Goal: Transaction & Acquisition: Purchase product/service

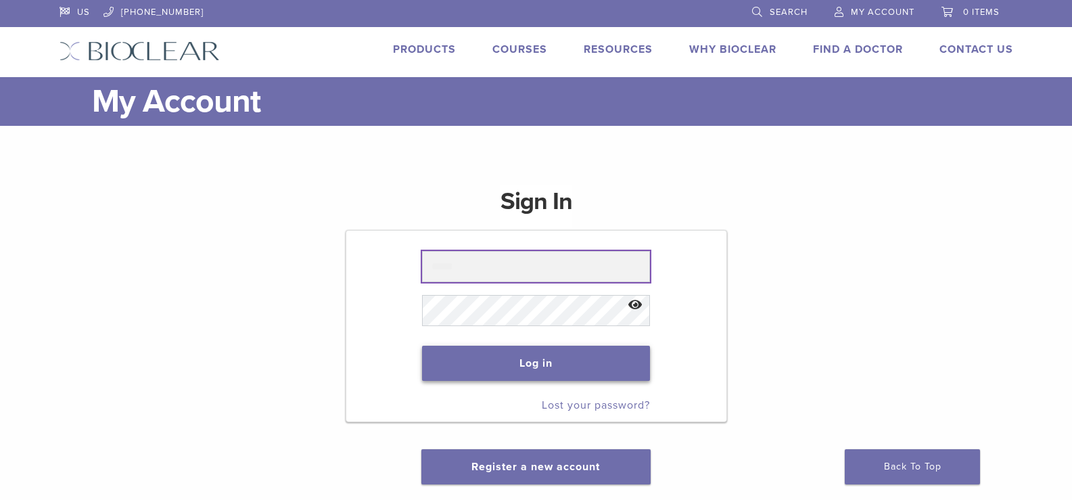
type input "**********"
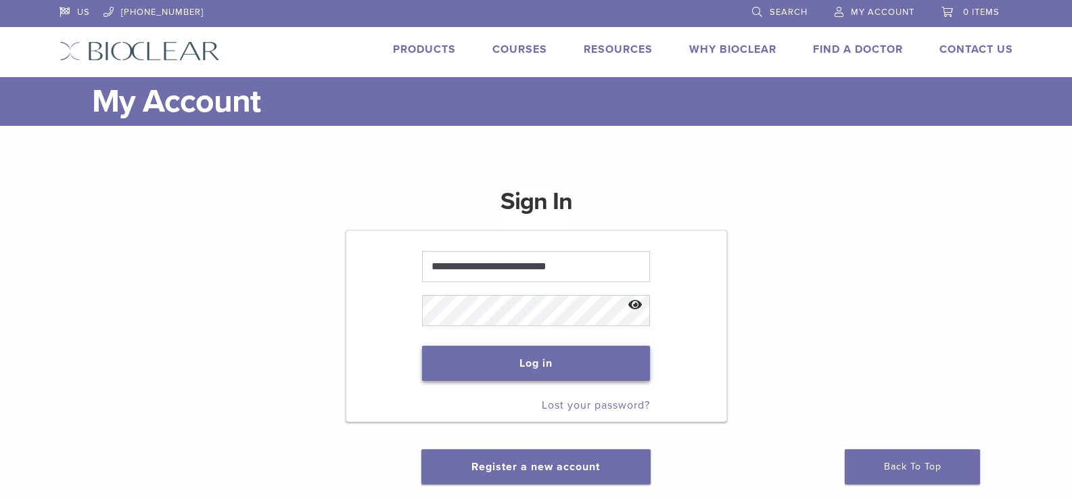
click at [537, 368] on button "Log in" at bounding box center [536, 362] width 228 height 35
click at [523, 362] on button "Log in" at bounding box center [536, 362] width 228 height 35
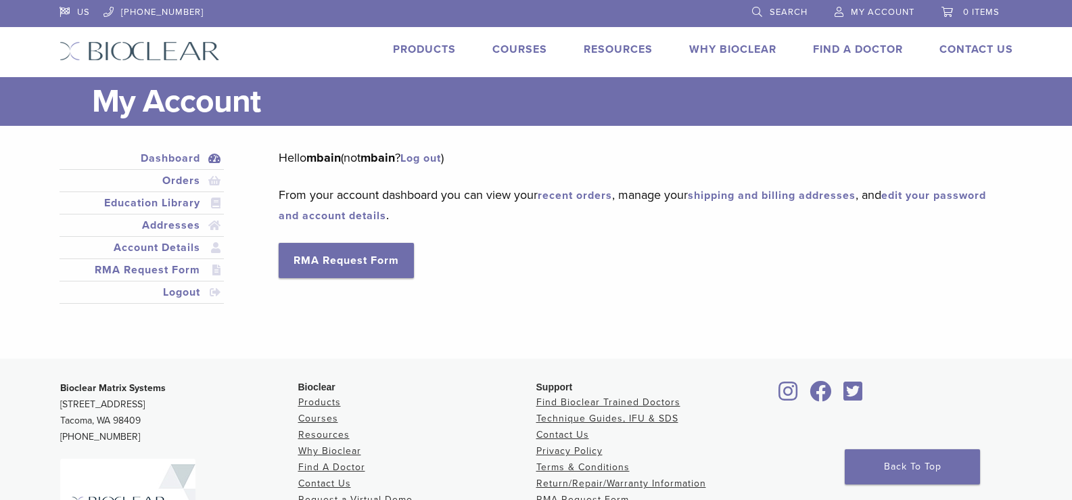
click at [427, 46] on link "Products" at bounding box center [424, 50] width 63 height 14
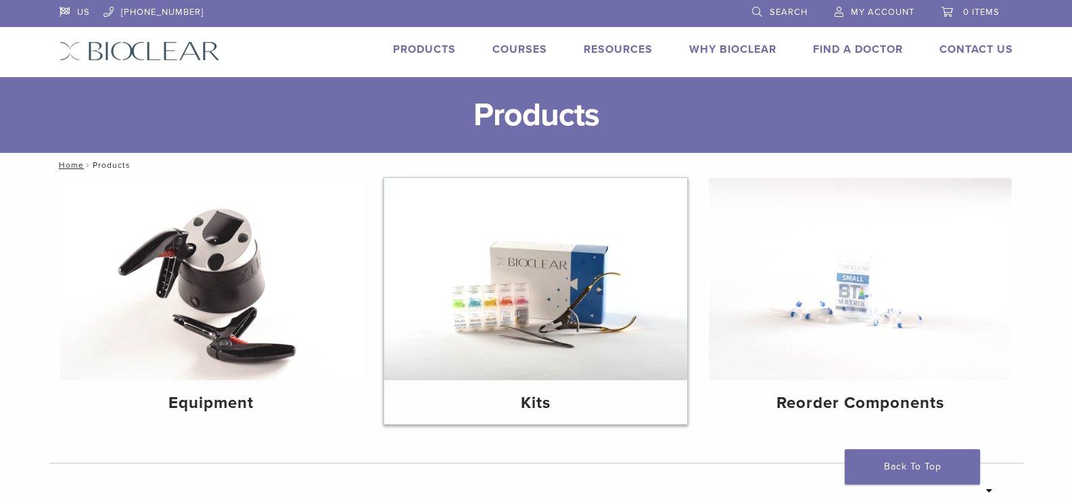
click at [543, 373] on img at bounding box center [535, 279] width 303 height 202
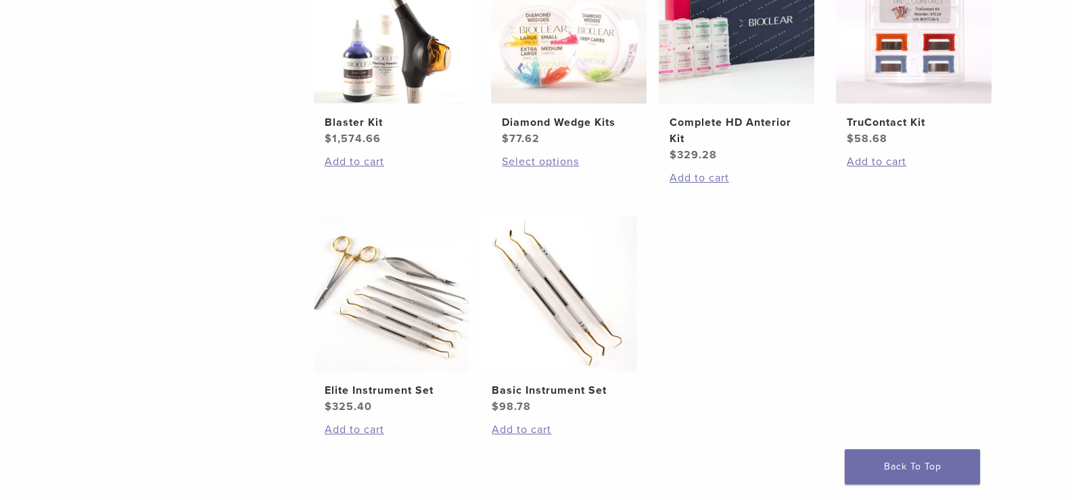
scroll to position [338, 0]
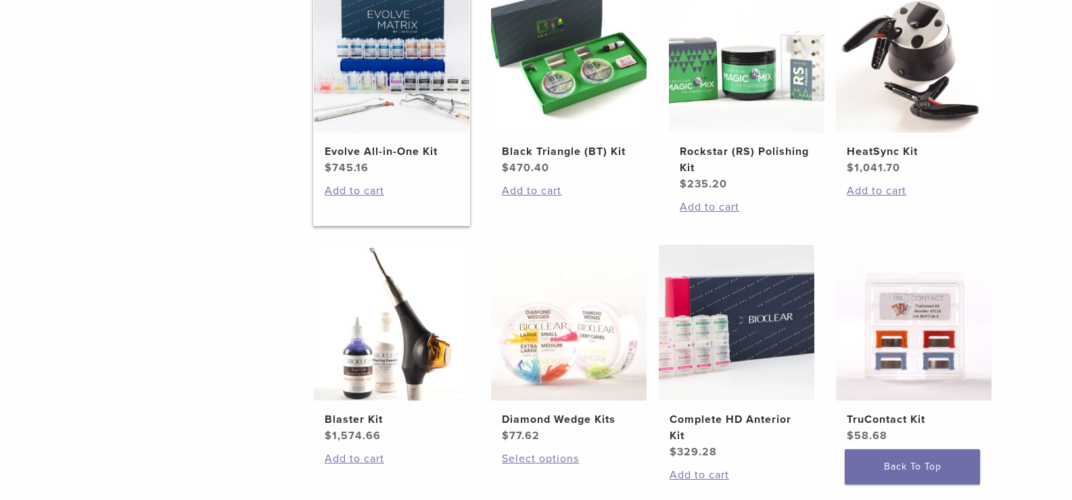
click at [408, 151] on h2 "Evolve All-in-One Kit" at bounding box center [392, 151] width 134 height 16
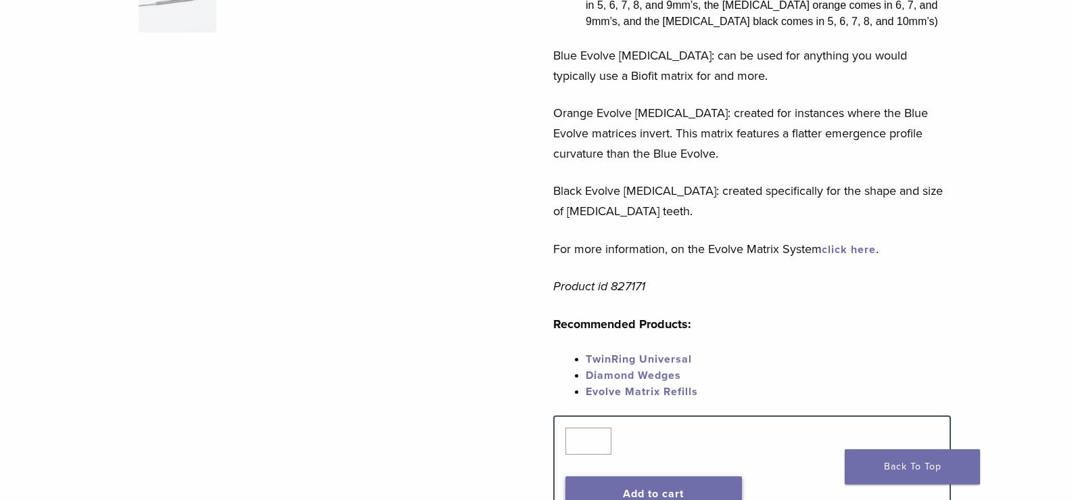
scroll to position [608, 0]
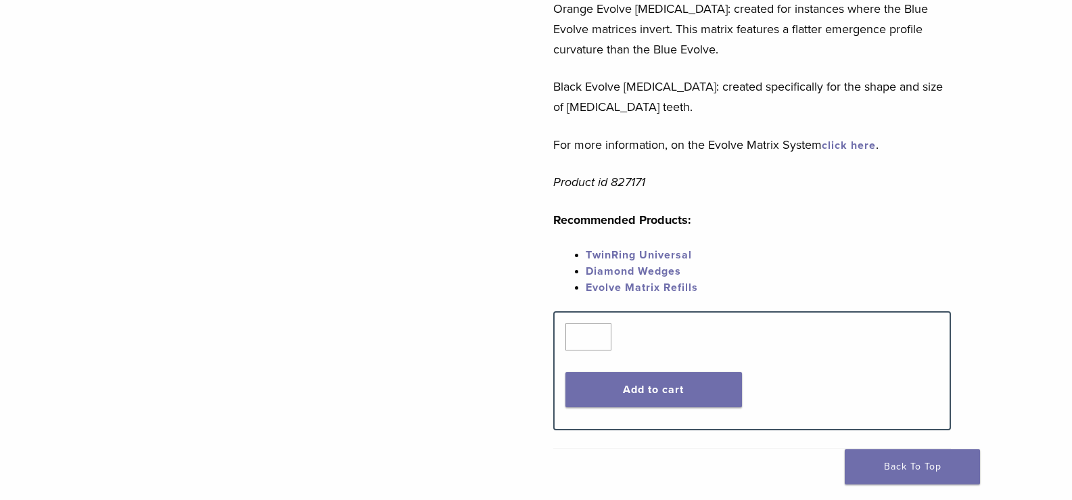
click at [662, 290] on link "Evolve Matrix Refills" at bounding box center [641, 288] width 112 height 14
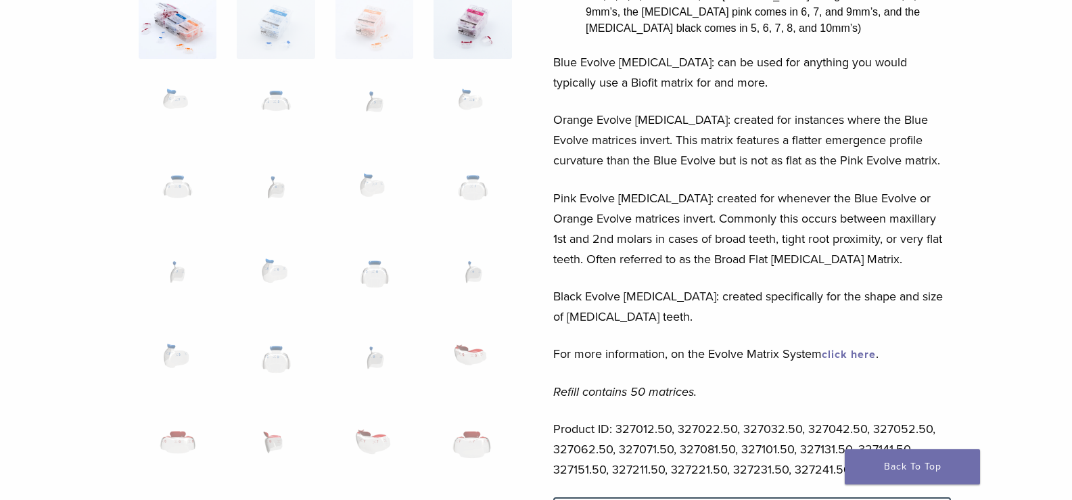
scroll to position [270, 0]
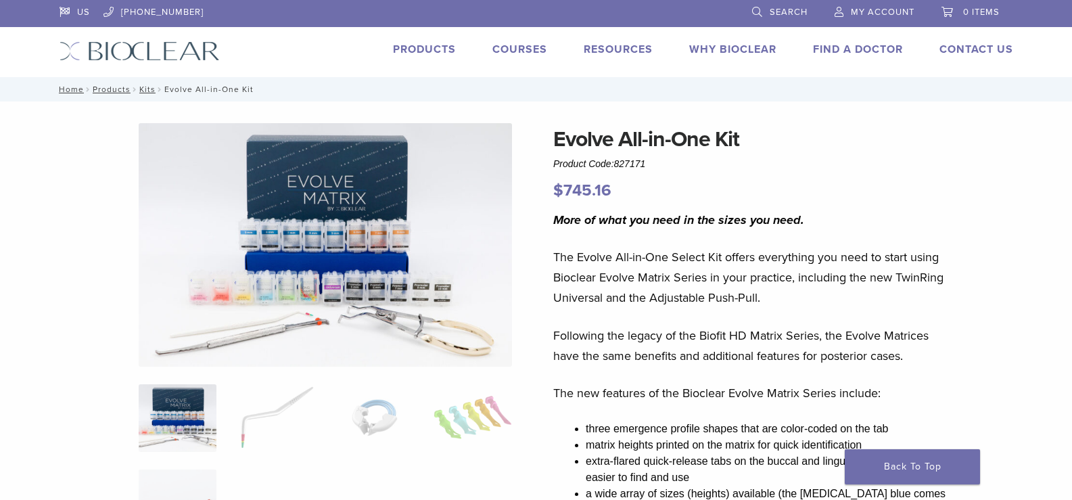
scroll to position [608, 0]
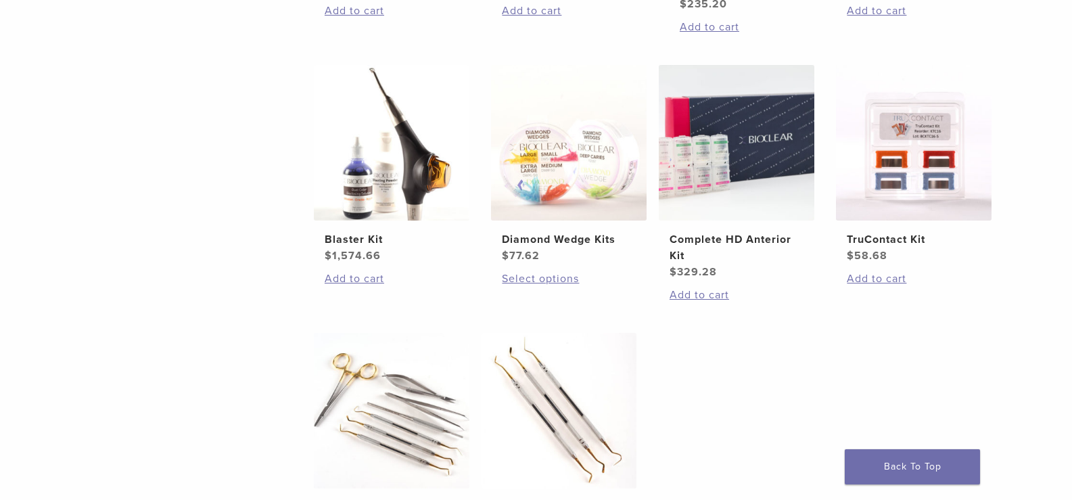
scroll to position [494, 0]
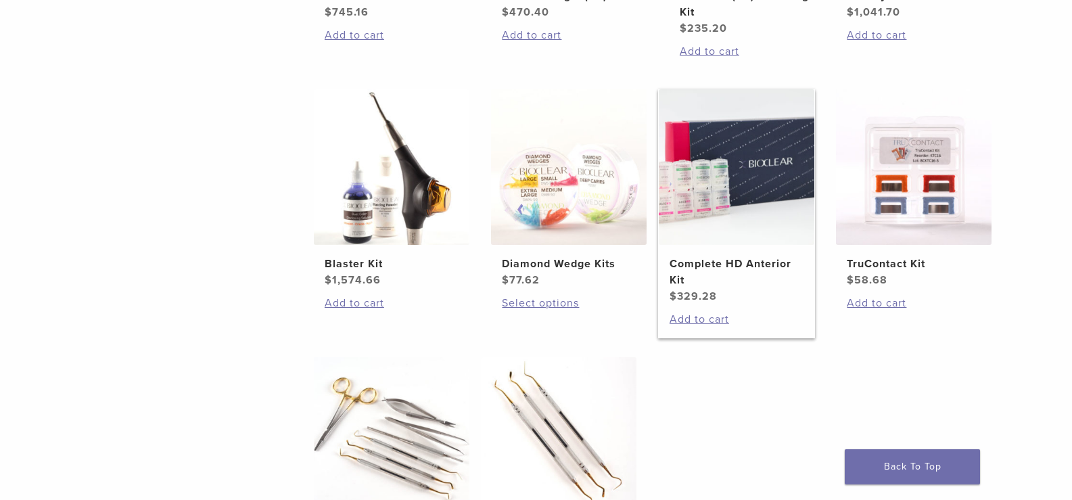
click at [746, 266] on h2 "Complete HD Anterior Kit" at bounding box center [736, 272] width 134 height 32
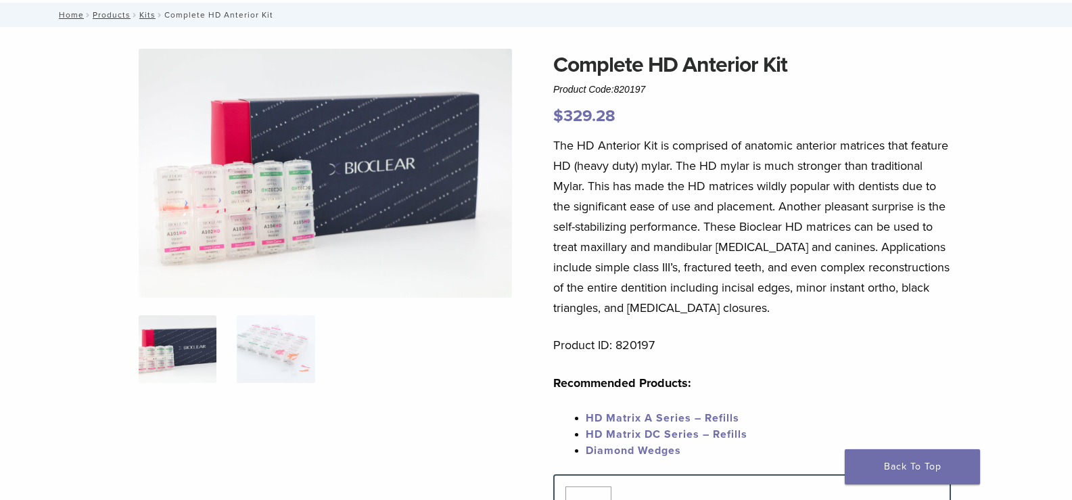
scroll to position [68, 0]
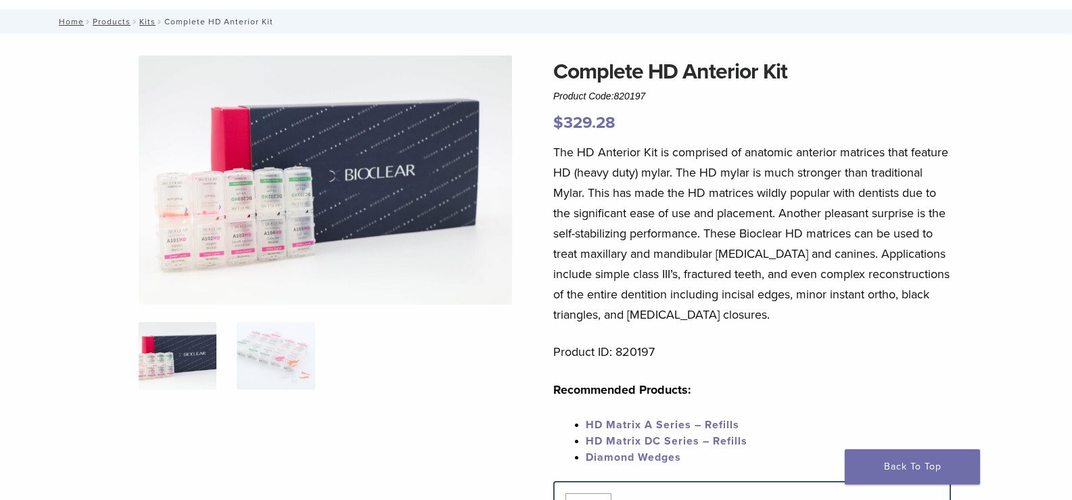
click at [178, 185] on img at bounding box center [325, 179] width 373 height 249
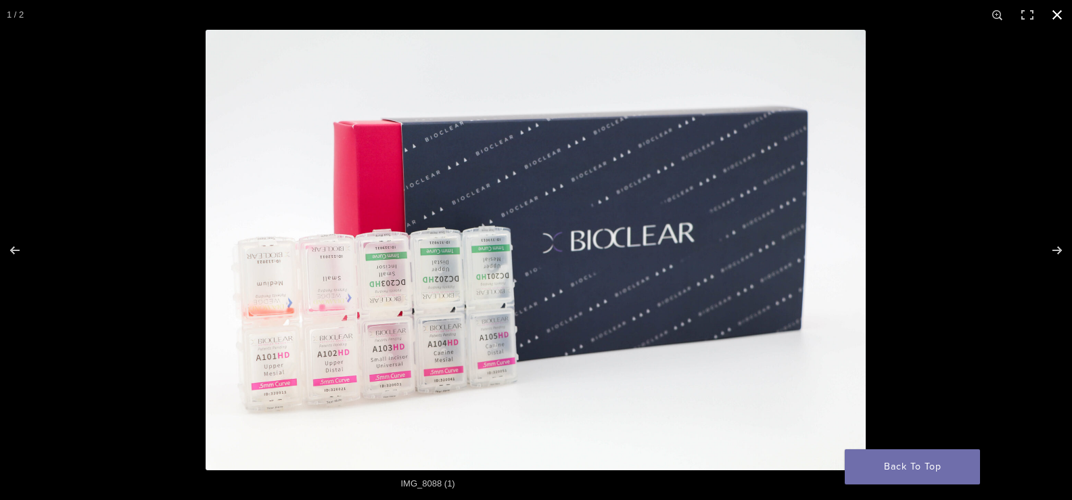
click at [133, 260] on div at bounding box center [536, 250] width 1072 height 500
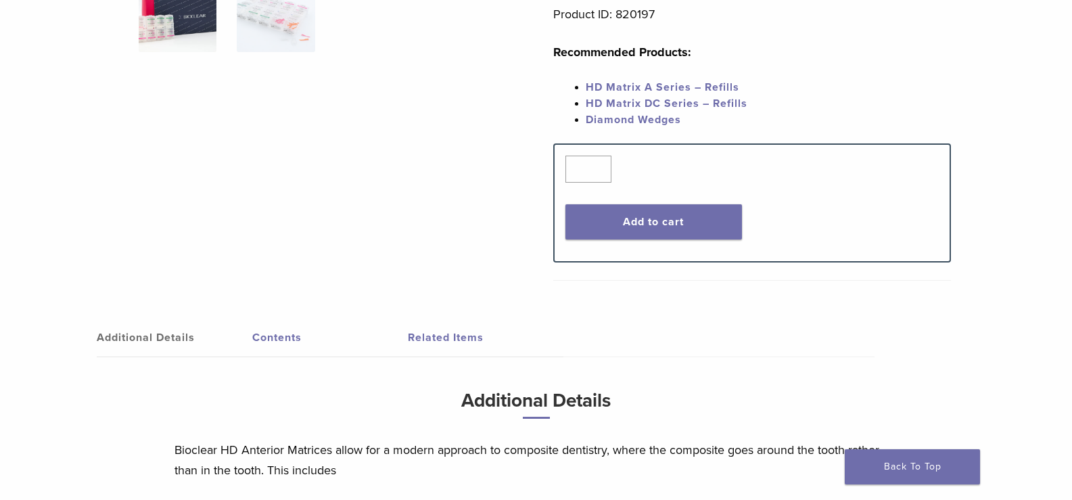
scroll to position [406, 0]
click at [435, 333] on link "Related Items" at bounding box center [485, 337] width 155 height 38
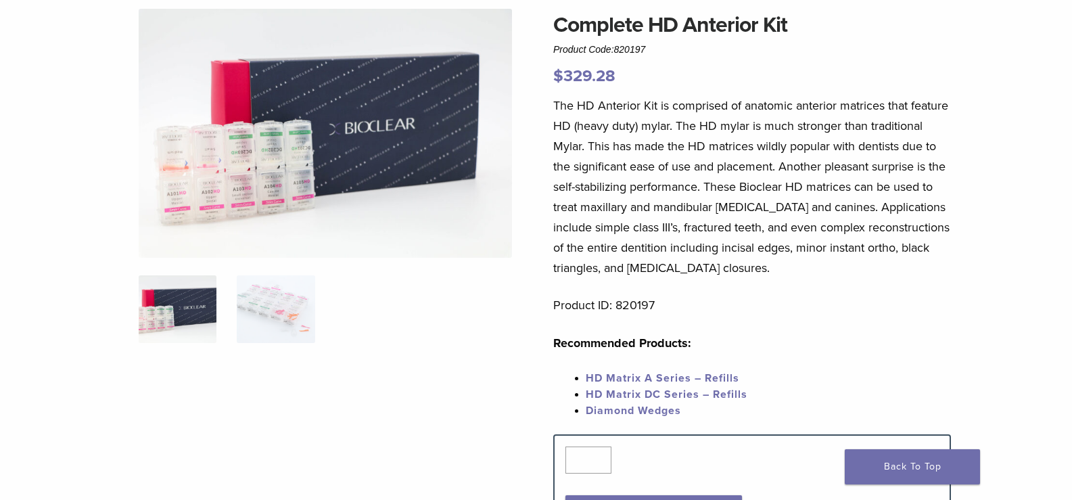
scroll to position [0, 0]
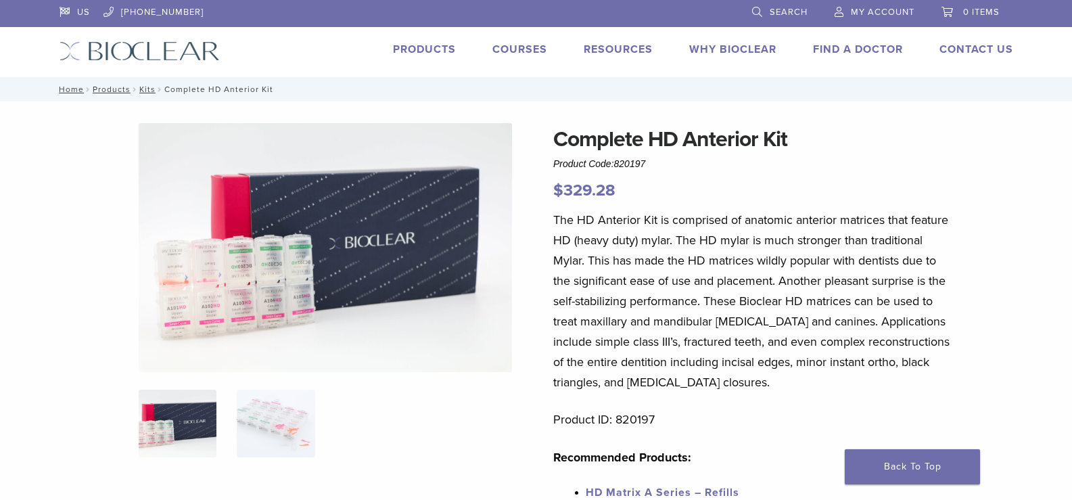
click at [431, 45] on link "Products" at bounding box center [424, 50] width 63 height 14
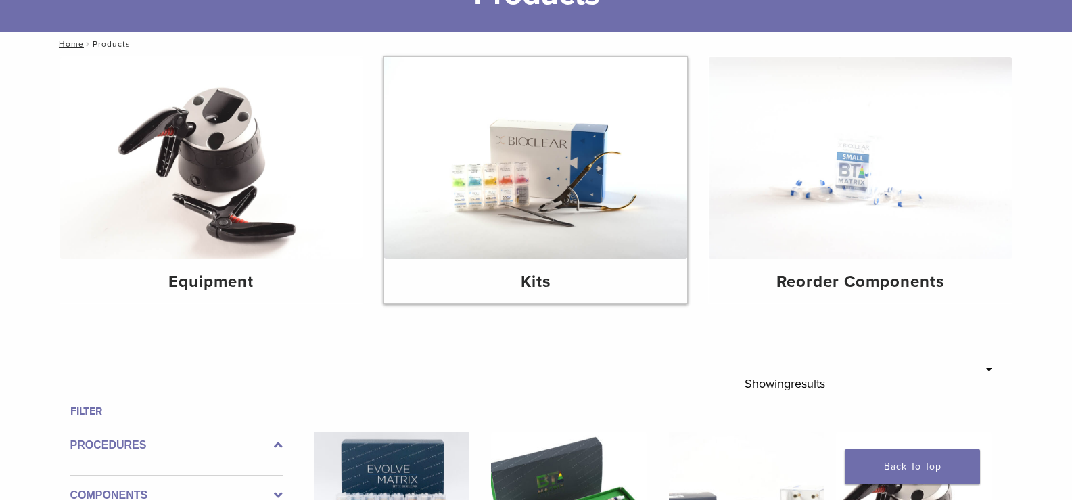
scroll to position [135, 0]
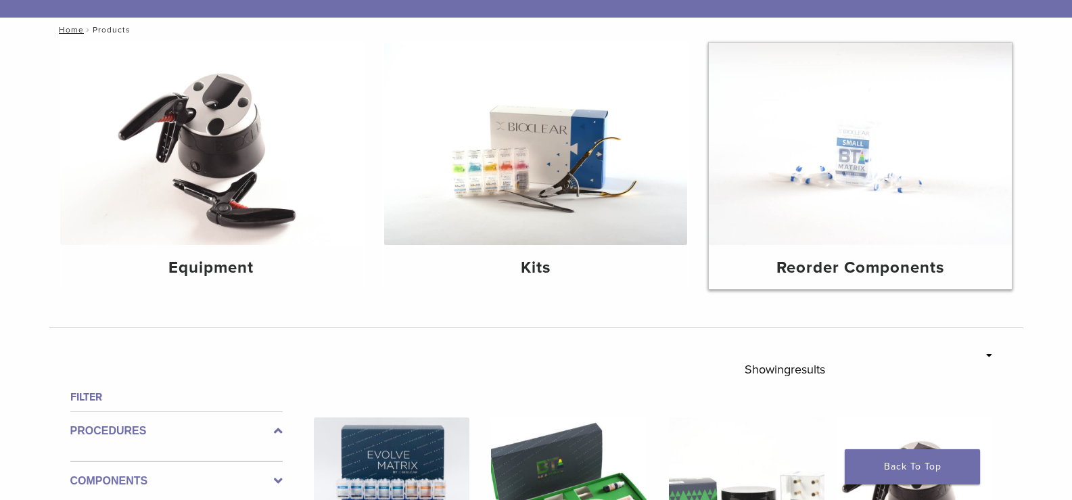
click at [898, 272] on h4 "Reorder Components" at bounding box center [859, 268] width 281 height 24
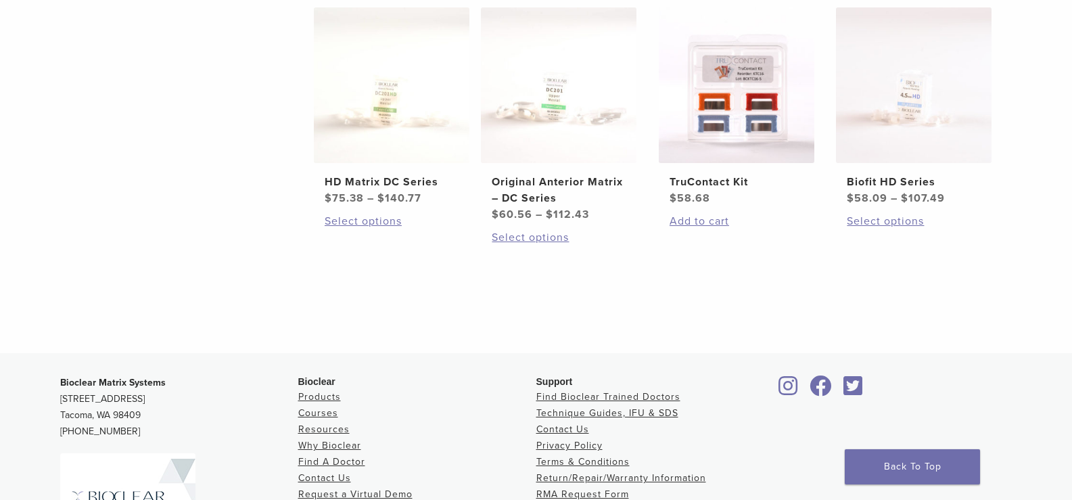
scroll to position [744, 0]
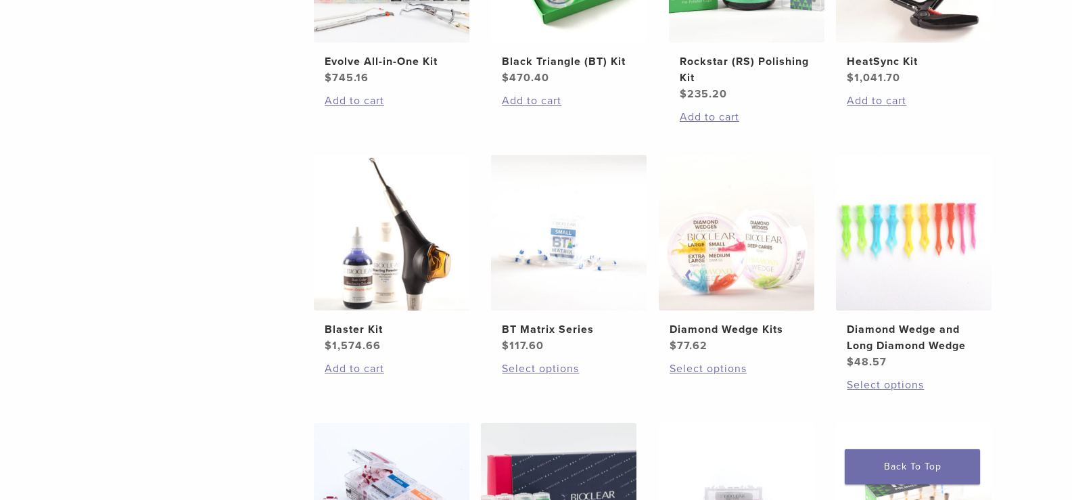
scroll to position [744, 0]
